Goal: Book appointment/travel/reservation

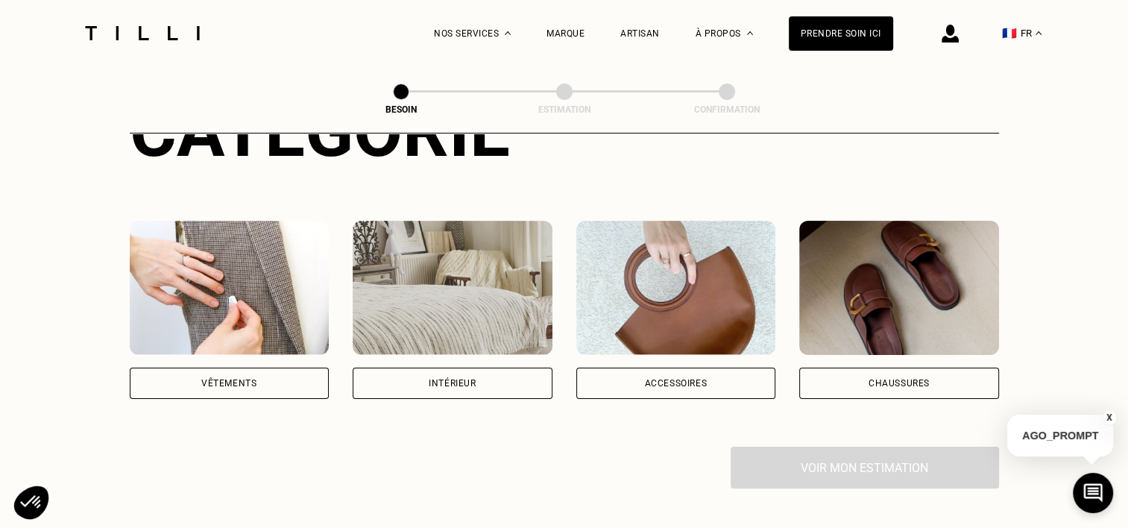
scroll to position [227, 0]
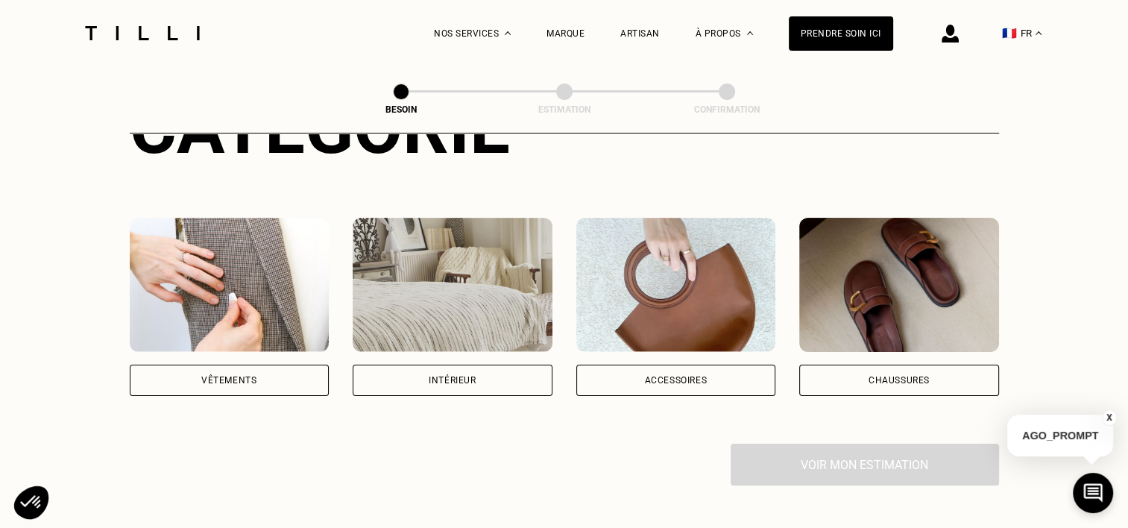
click at [221, 376] on div "Vêtements" at bounding box center [228, 380] width 55 height 9
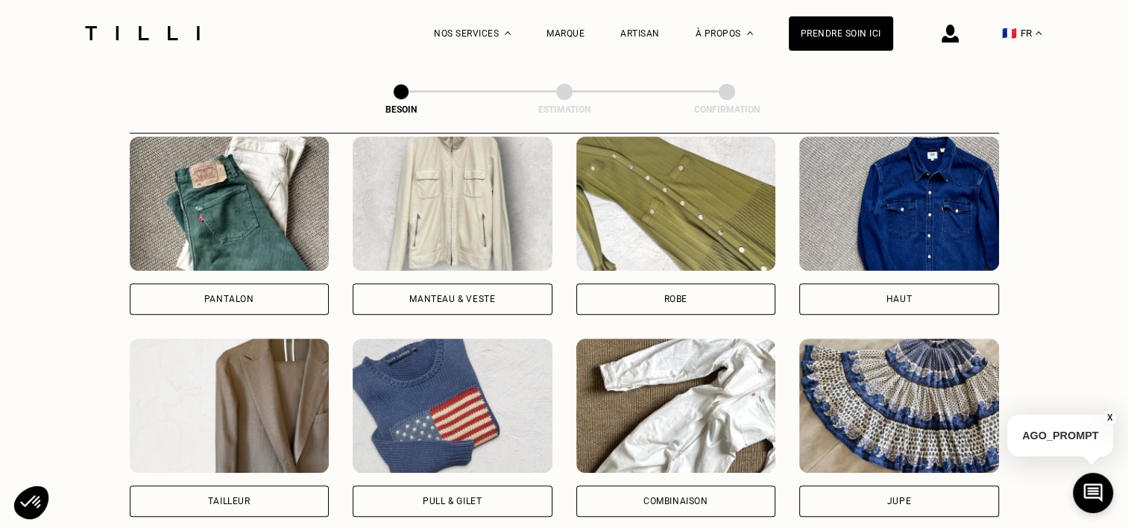
scroll to position [716, 0]
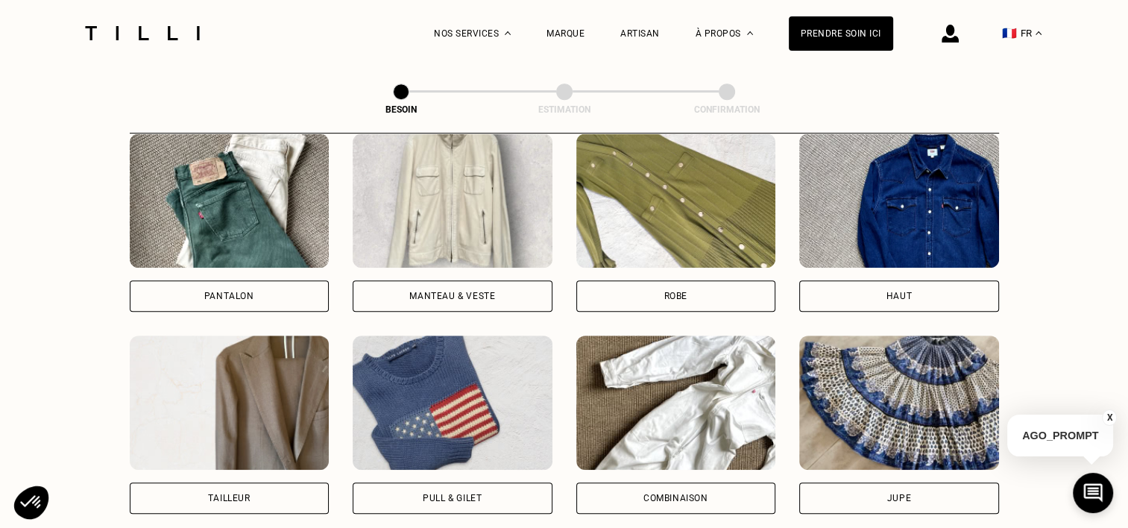
click at [447, 280] on div "Manteau & Veste" at bounding box center [453, 295] width 200 height 31
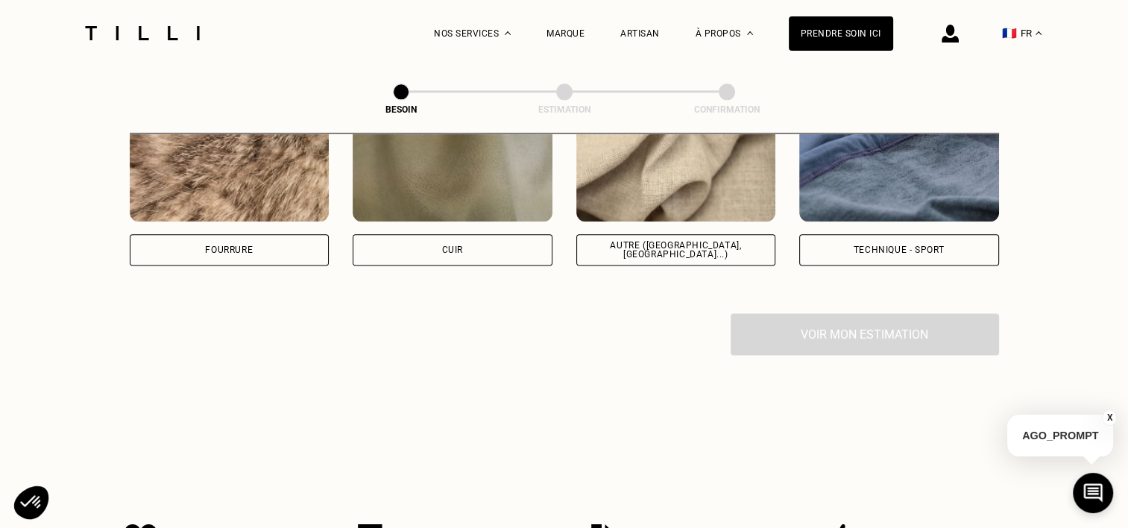
scroll to position [1870, 0]
click at [655, 240] on div "Autre ([GEOGRAPHIC_DATA], [GEOGRAPHIC_DATA]...)" at bounding box center [676, 249] width 174 height 18
select select "FR"
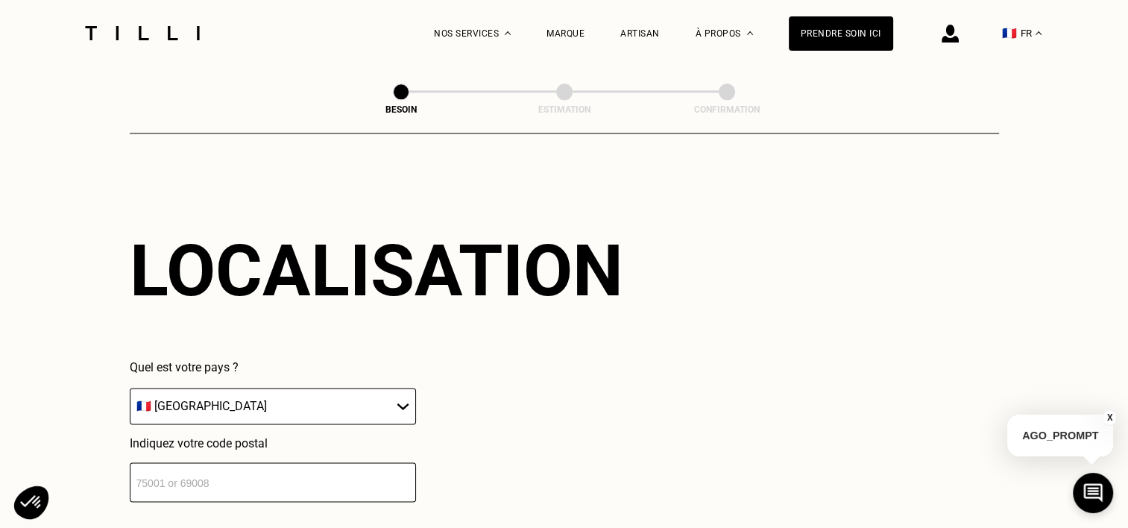
scroll to position [2002, 0]
click at [221, 469] on input "number" at bounding box center [273, 481] width 286 height 40
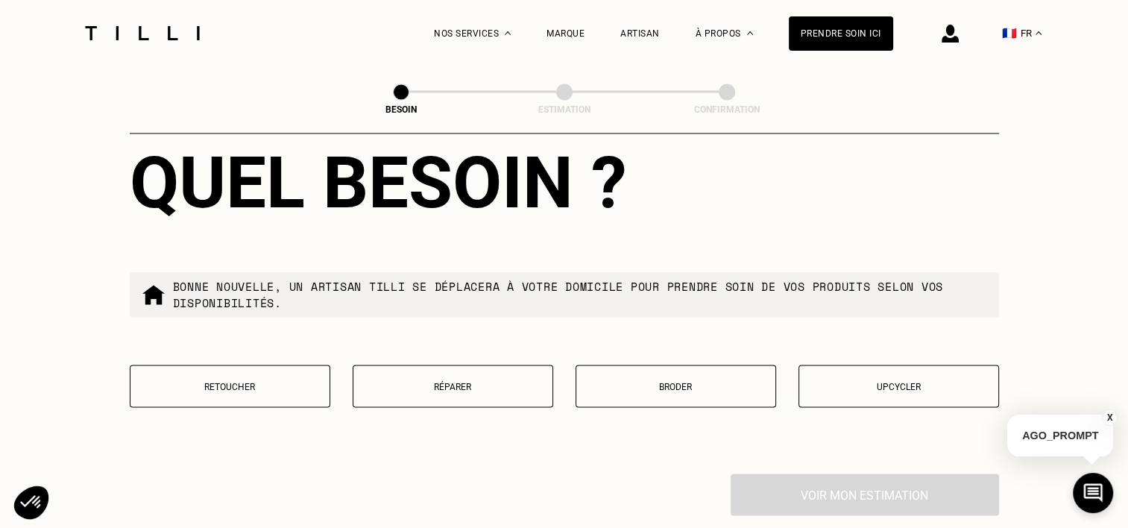
scroll to position [2459, 0]
type input "92160"
click at [444, 380] on p "Réparer" at bounding box center [453, 385] width 184 height 10
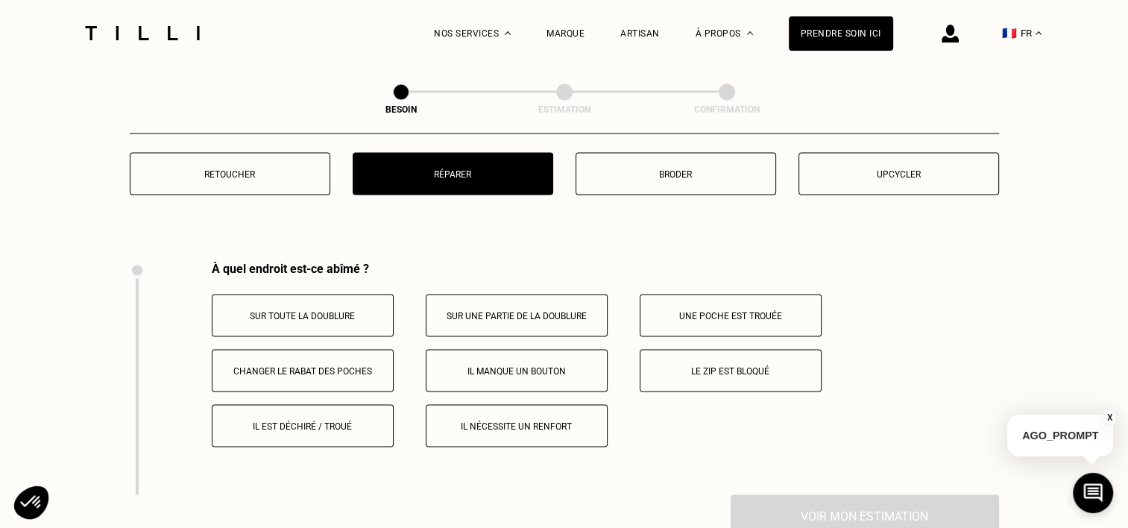
scroll to position [2756, 0]
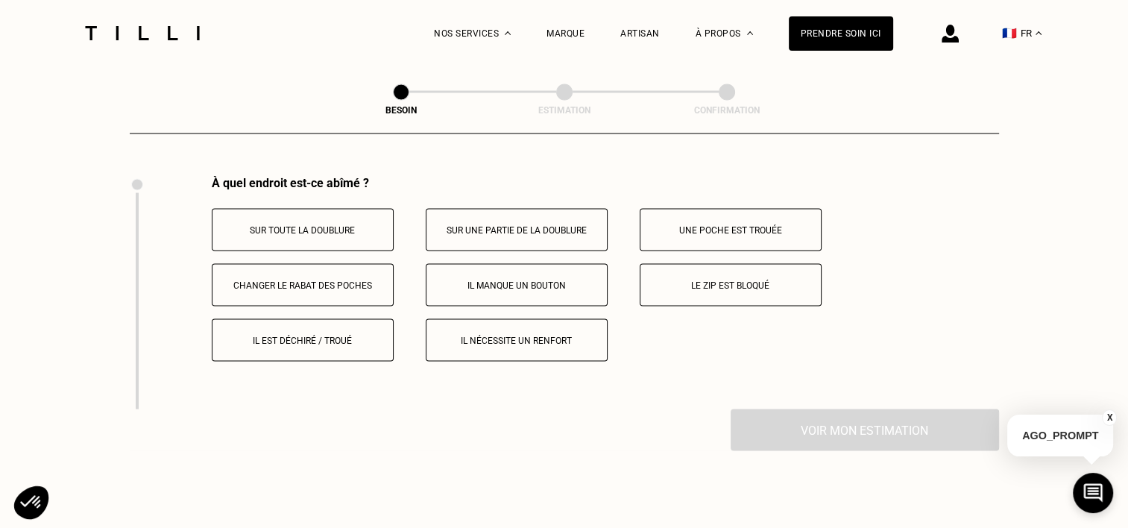
click at [516, 335] on p "Il nécessite un renfort" at bounding box center [517, 340] width 166 height 10
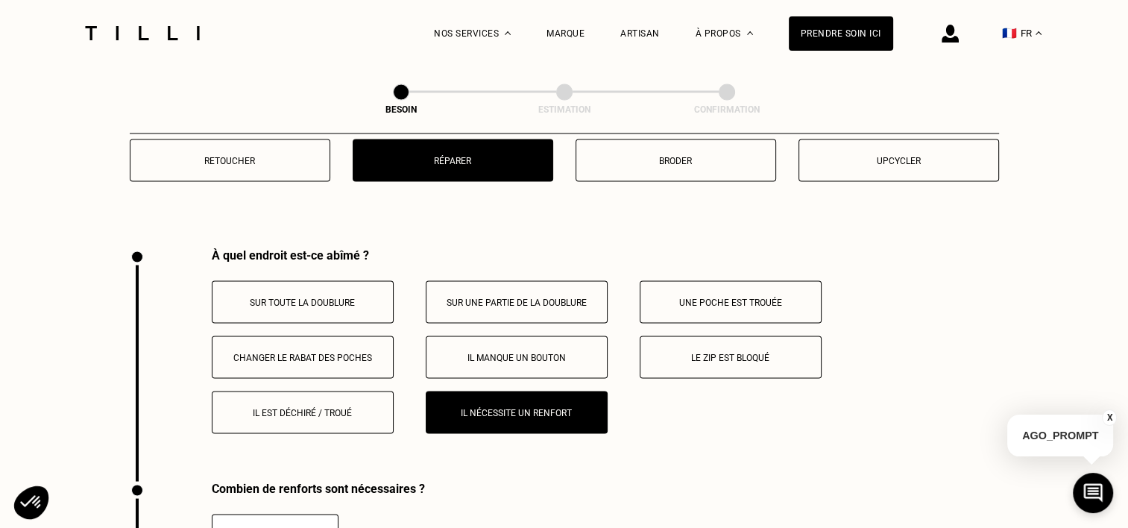
scroll to position [2683, 0]
click at [895, 156] on p "Upcycler" at bounding box center [899, 161] width 184 height 10
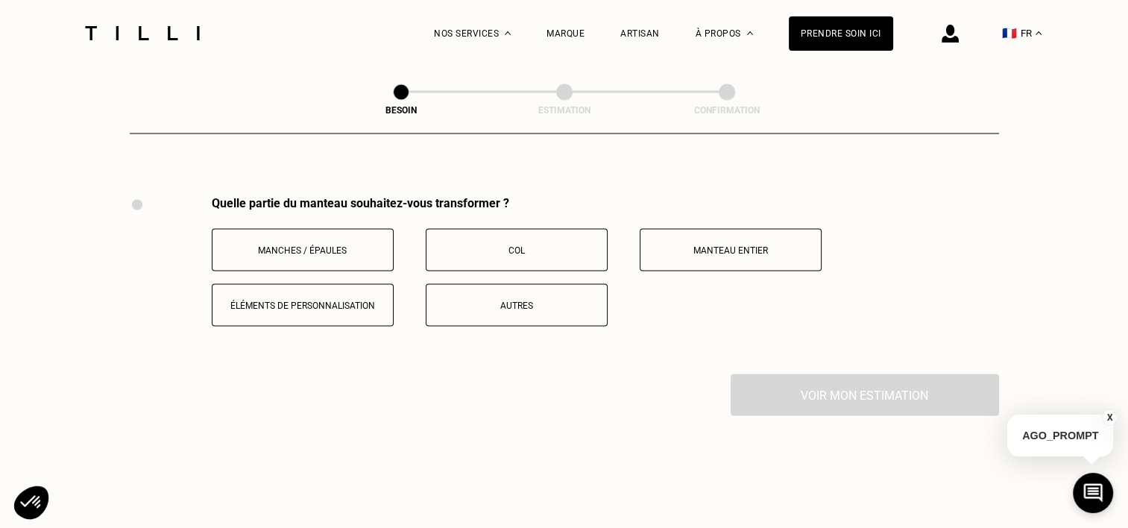
scroll to position [2756, 0]
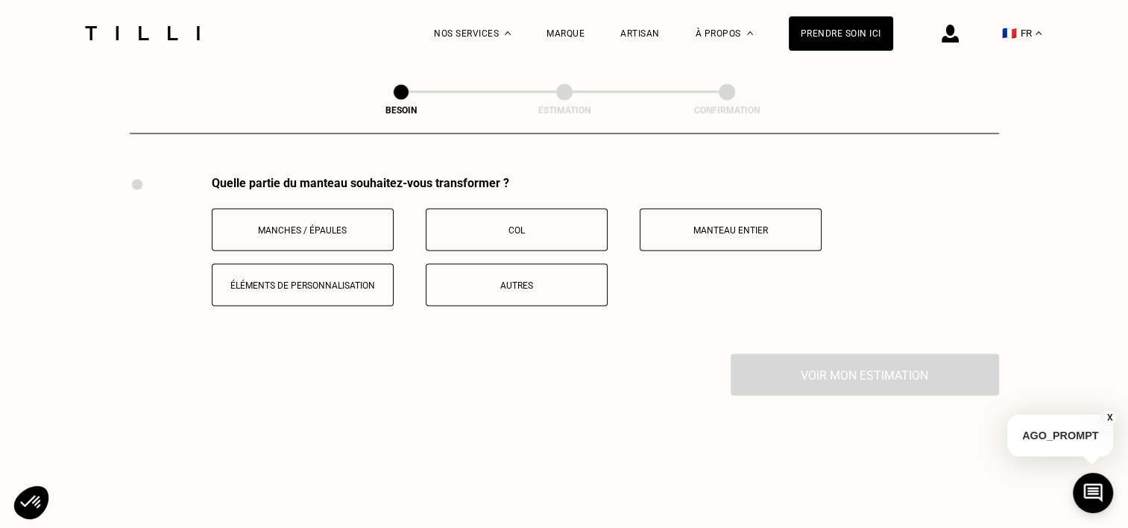
click at [501, 263] on button "Autres" at bounding box center [517, 284] width 182 height 42
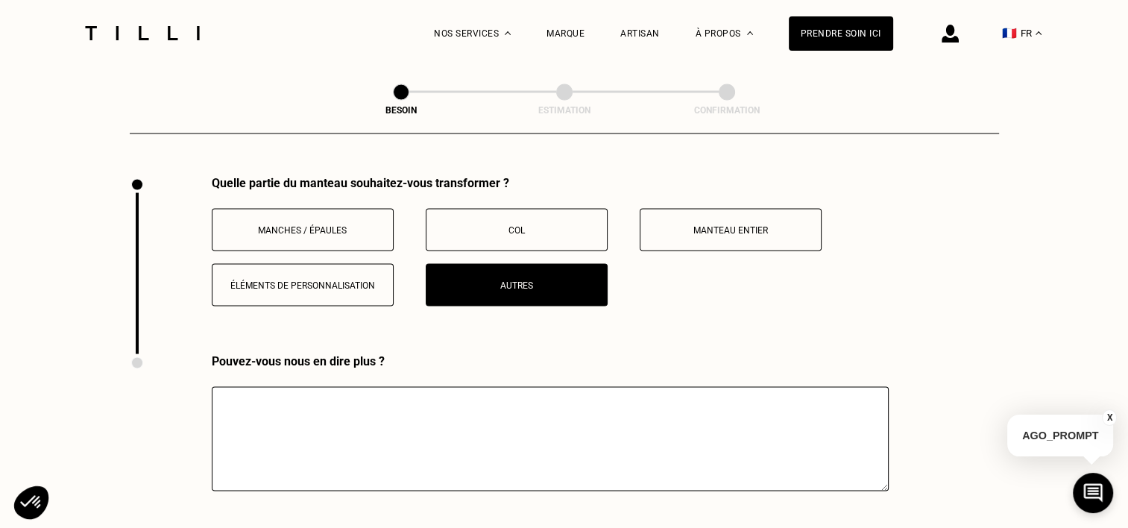
click at [262, 410] on textarea at bounding box center [550, 438] width 677 height 104
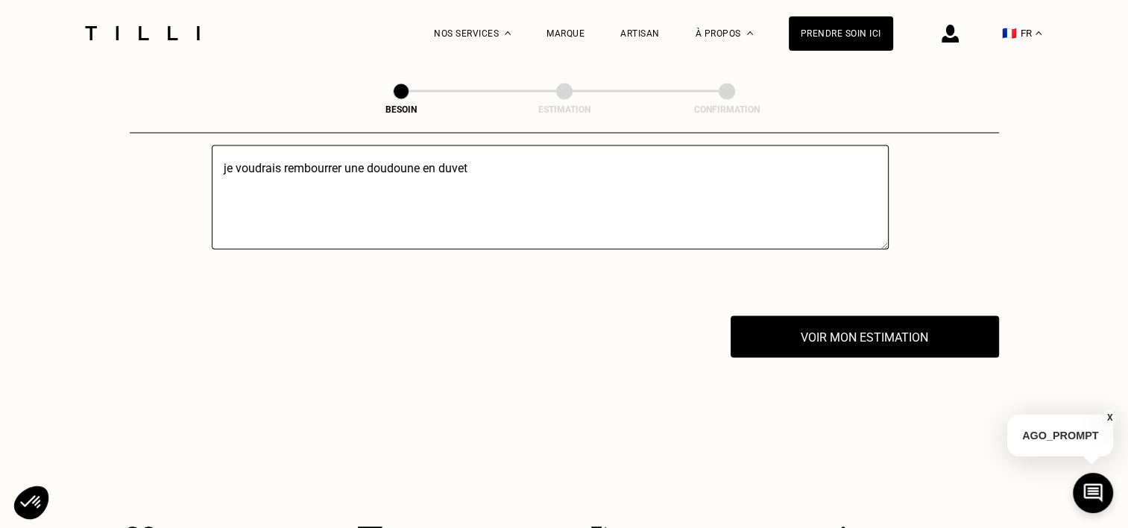
scroll to position [2997, 0]
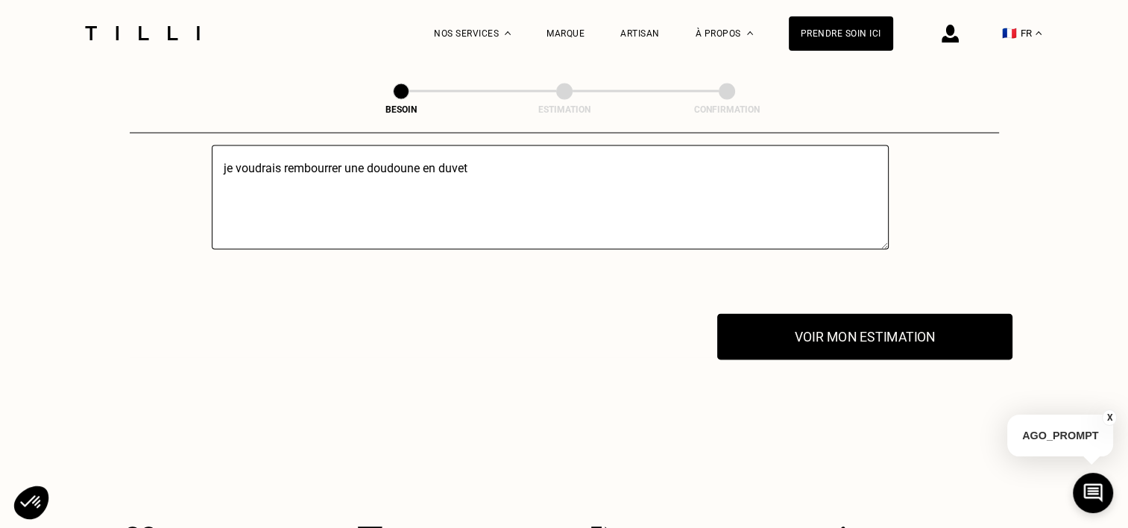
type textarea "je voudrais rembourrer une doudoune en duvet"
click at [854, 333] on button "Voir mon estimation" at bounding box center [864, 337] width 295 height 46
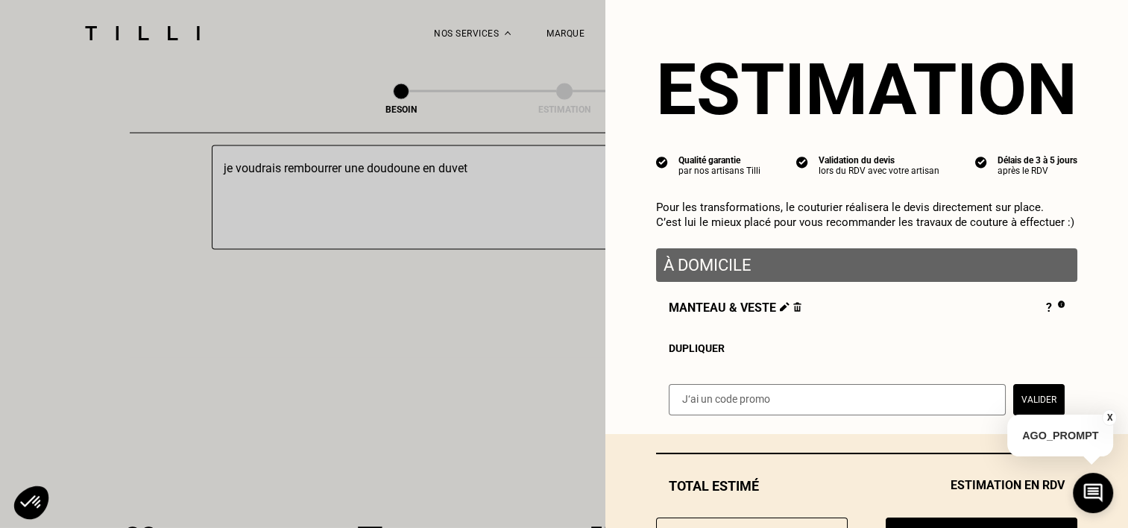
scroll to position [73, 0]
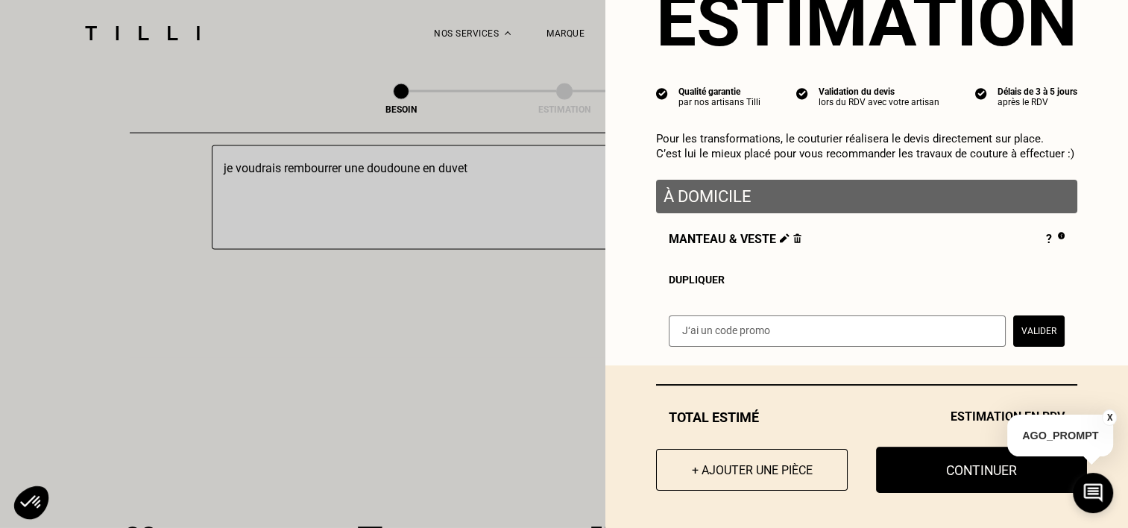
click at [910, 470] on button "Continuer" at bounding box center [981, 470] width 211 height 46
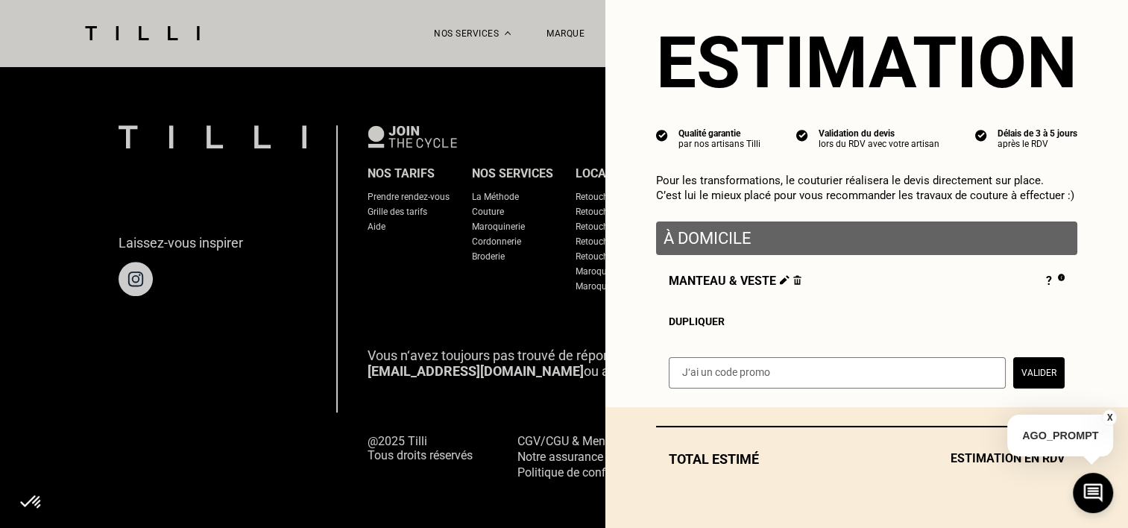
scroll to position [31, 0]
select select "FR"
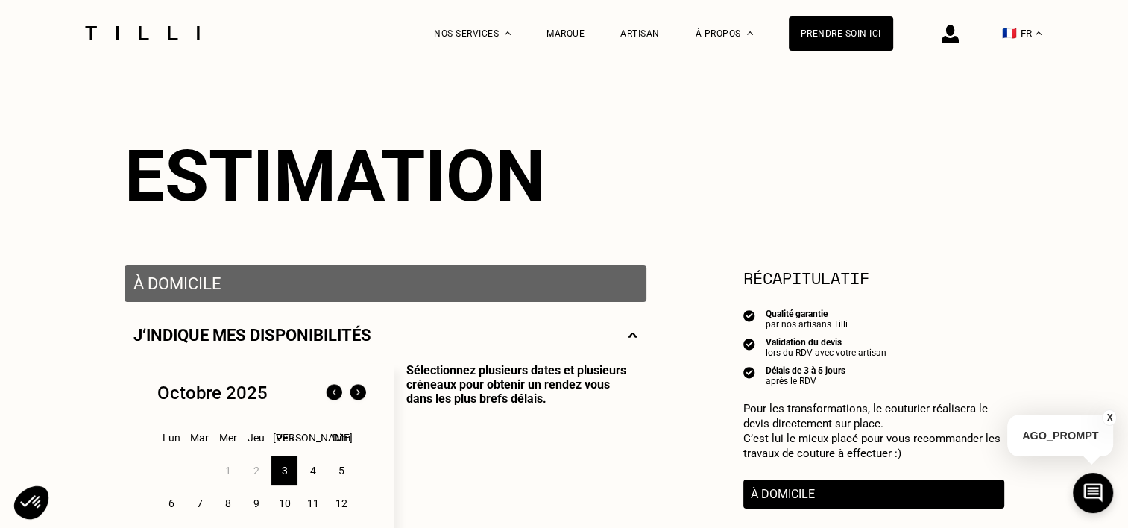
scroll to position [91, 0]
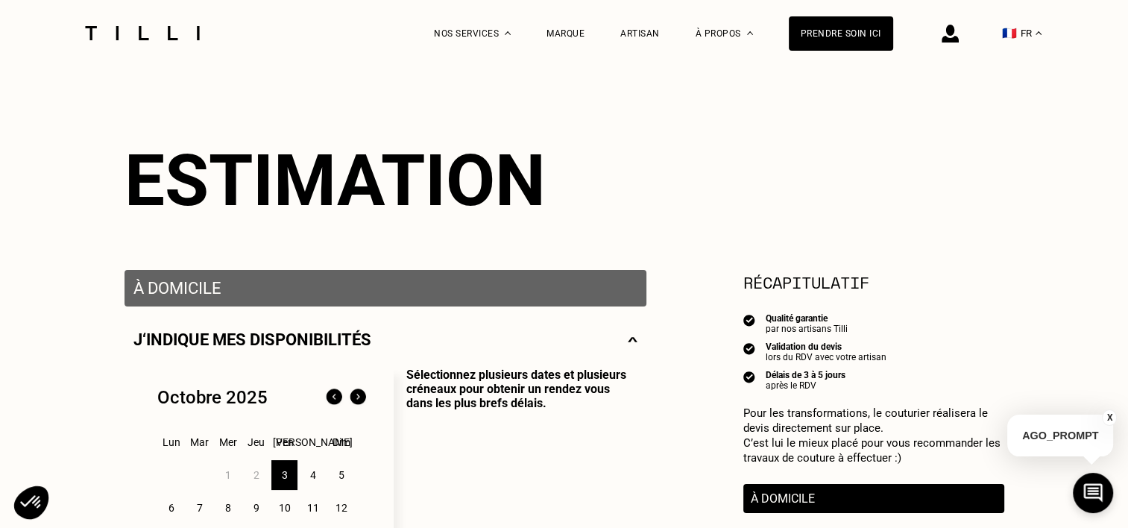
click at [623, 346] on div "J‘indique mes disponibilités" at bounding box center [385, 339] width 504 height 19
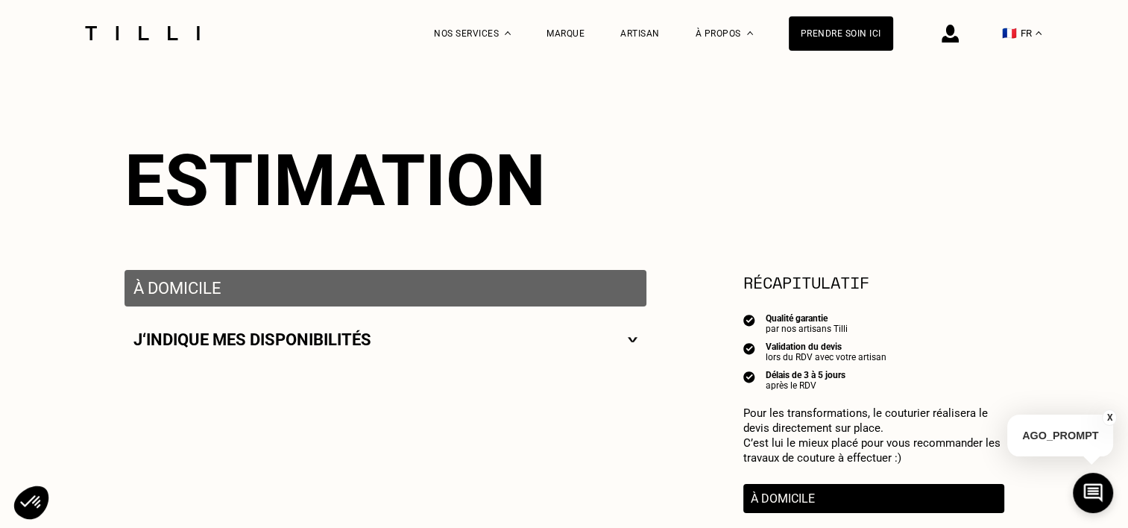
click at [623, 346] on div "J‘indique mes disponibilités" at bounding box center [385, 339] width 504 height 19
select select "FR"
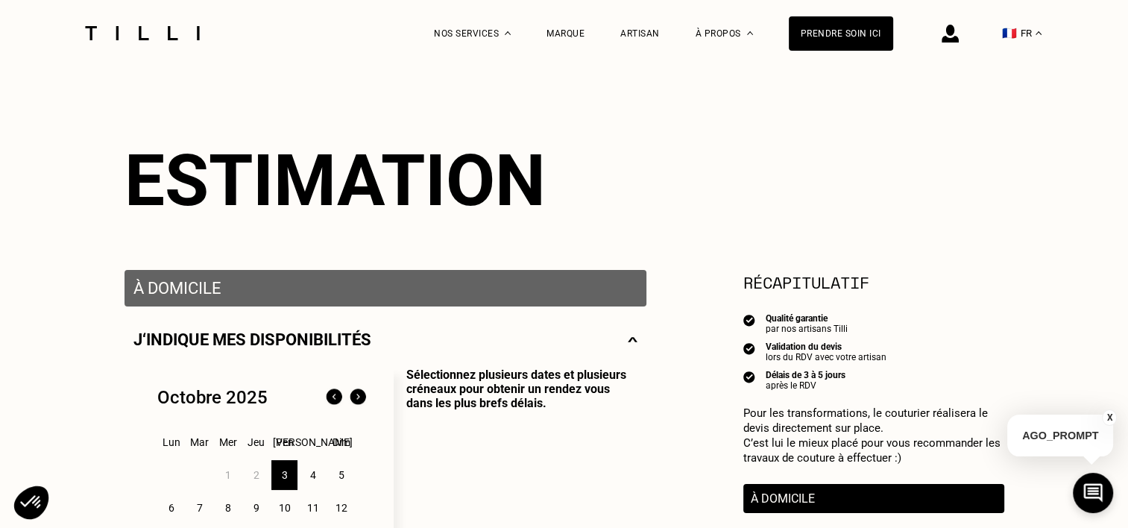
click at [205, 283] on p "À domicile" at bounding box center [385, 288] width 504 height 19
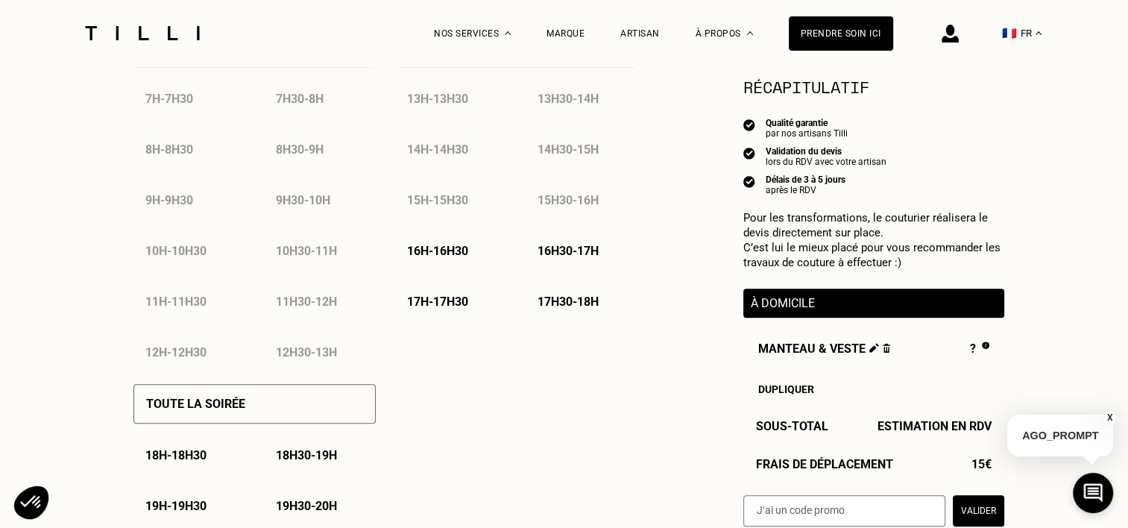
scroll to position [790, 0]
